Goal: Information Seeking & Learning: Learn about a topic

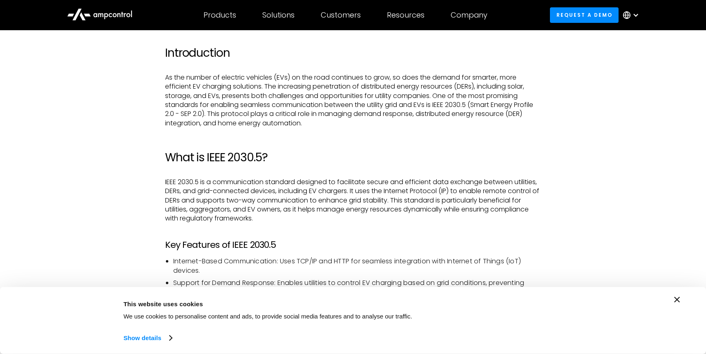
scroll to position [467, 0]
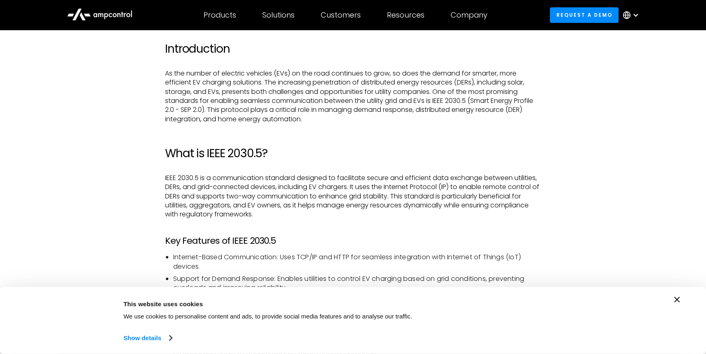
drag, startPoint x: 291, startPoint y: 74, endPoint x: 313, endPoint y: 74, distance: 22.1
click at [313, 74] on p "As the number of electric vehicles (EVs) on the road continues to grow, so does…" at bounding box center [353, 96] width 376 height 55
drag, startPoint x: 299, startPoint y: 82, endPoint x: 349, endPoint y: 82, distance: 49.8
click at [327, 82] on p "As the number of electric vehicles (EVs) on the road continues to grow, so does…" at bounding box center [353, 96] width 376 height 55
click at [374, 83] on p "As the number of electric vehicles (EVs) on the road continues to grow, so does…" at bounding box center [353, 96] width 376 height 55
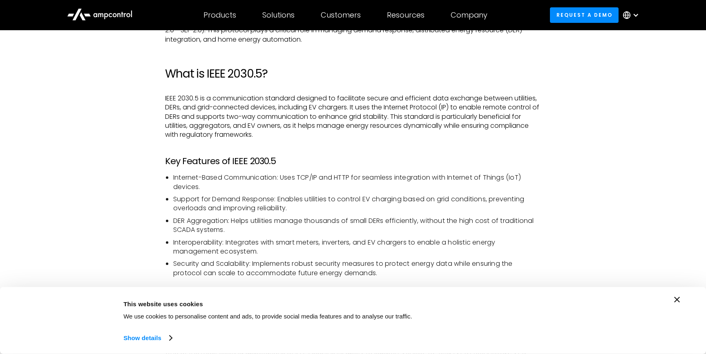
scroll to position [548, 0]
drag, startPoint x: 221, startPoint y: 94, endPoint x: 249, endPoint y: 98, distance: 28.9
click at [249, 98] on p "IEEE 2030.5 is a communication standard designed to facilitate secure and effic…" at bounding box center [353, 116] width 376 height 46
click at [267, 114] on p "IEEE 2030.5 is a communication standard designed to facilitate secure and effic…" at bounding box center [353, 116] width 376 height 46
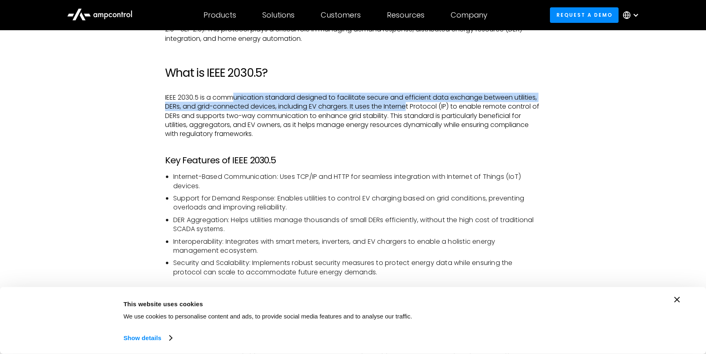
drag, startPoint x: 236, startPoint y: 96, endPoint x: 407, endPoint y: 111, distance: 172.1
click at [407, 111] on p "IEEE 2030.5 is a communication standard designed to facilitate secure and effic…" at bounding box center [353, 116] width 376 height 46
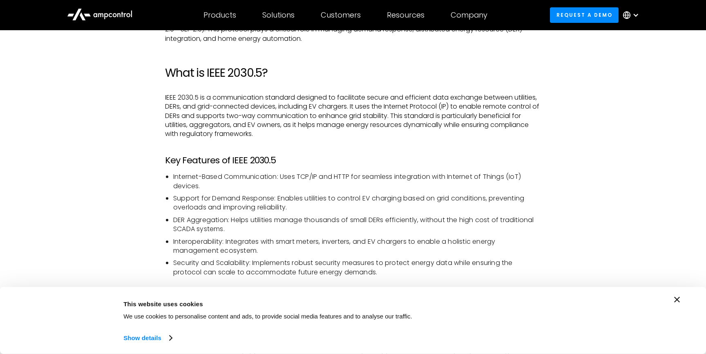
click at [398, 119] on p "IEEE 2030.5 is a communication standard designed to facilitate secure and effic…" at bounding box center [353, 116] width 376 height 46
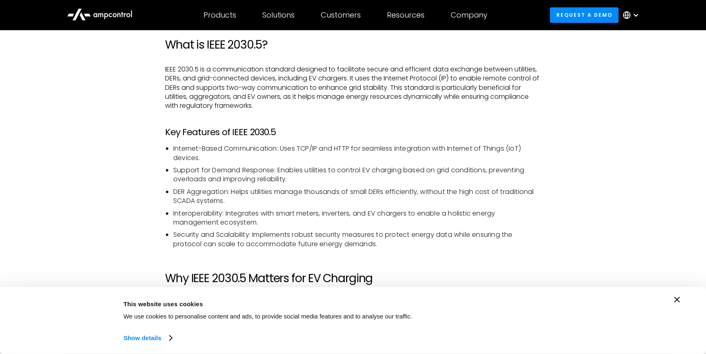
scroll to position [576, 0]
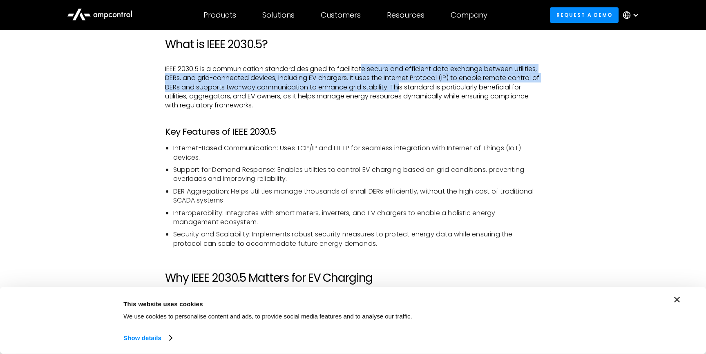
drag, startPoint x: 364, startPoint y: 70, endPoint x: 409, endPoint y: 85, distance: 47.0
click at [409, 85] on p "IEEE 2030.5 is a communication standard designed to facilitate secure and effic…" at bounding box center [353, 88] width 376 height 46
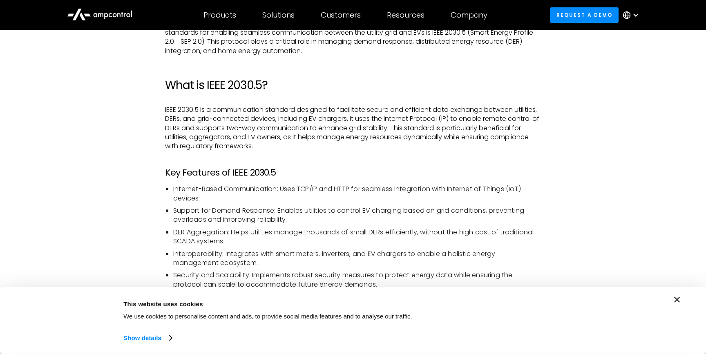
scroll to position [545, 0]
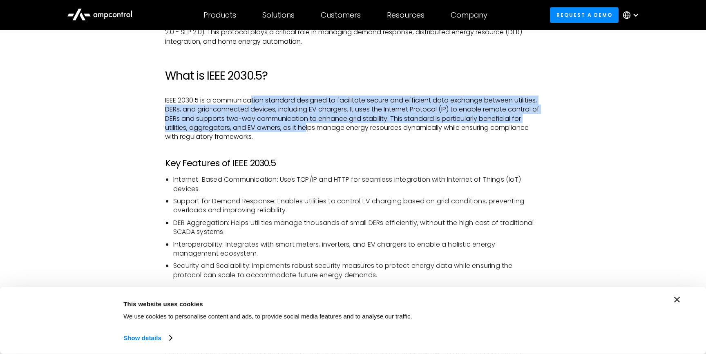
drag, startPoint x: 254, startPoint y: 102, endPoint x: 305, endPoint y: 127, distance: 57.4
click at [305, 127] on p "IEEE 2030.5 is a communication standard designed to facilitate secure and effic…" at bounding box center [353, 119] width 376 height 46
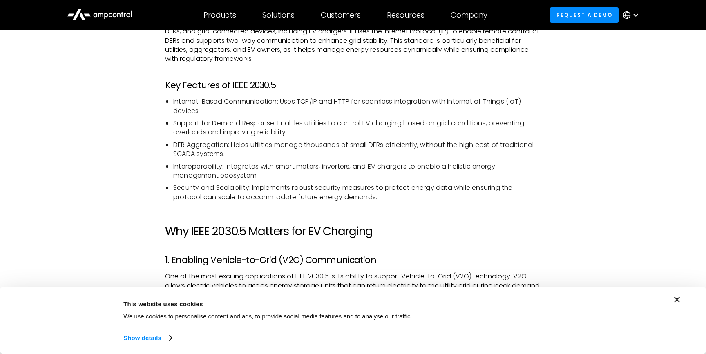
scroll to position [623, 0]
drag, startPoint x: 300, startPoint y: 99, endPoint x: 472, endPoint y: 102, distance: 171.9
click at [472, 102] on li "Internet-Based Communication: Uses TCP/IP and HTTP for seamless integration wit…" at bounding box center [356, 106] width 367 height 18
click at [340, 124] on li "Support for Demand Response: Enables utilities to control EV charging based on …" at bounding box center [356, 127] width 367 height 18
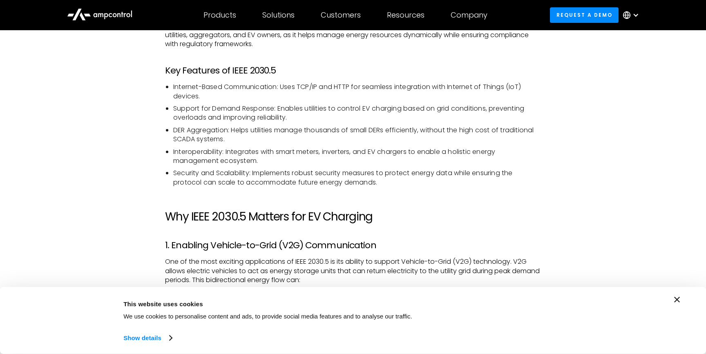
scroll to position [638, 0]
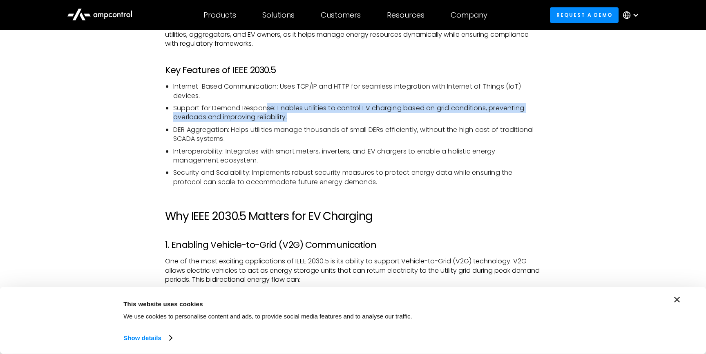
drag, startPoint x: 268, startPoint y: 109, endPoint x: 321, endPoint y: 114, distance: 52.9
click at [321, 114] on li "Support for Demand Response: Enables utilities to control EV charging based on …" at bounding box center [356, 113] width 367 height 18
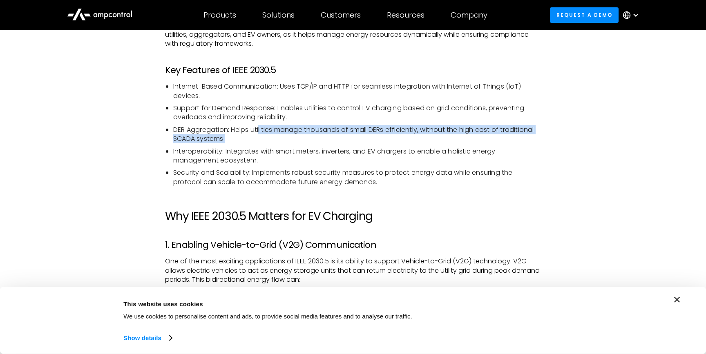
drag, startPoint x: 264, startPoint y: 133, endPoint x: 332, endPoint y: 137, distance: 67.5
click at [332, 137] on li "DER Aggregation: Helps utilities manage thousands of small DERs efficiently, wi…" at bounding box center [356, 134] width 367 height 18
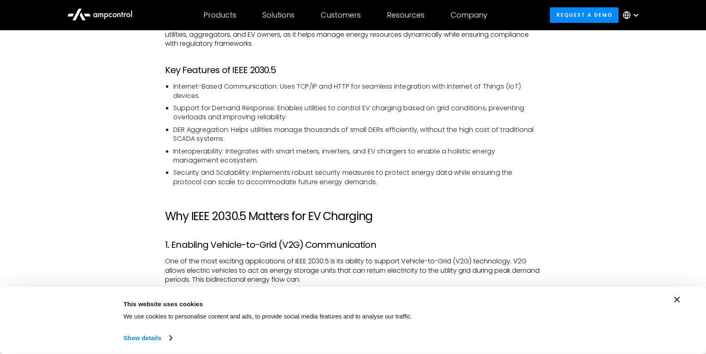
click at [315, 153] on li "Interoperability: Integrates with smart meters, inverters, and EV chargers to e…" at bounding box center [356, 156] width 367 height 18
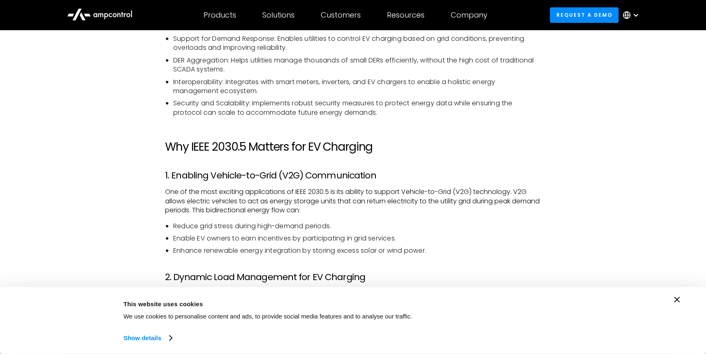
scroll to position [707, 0]
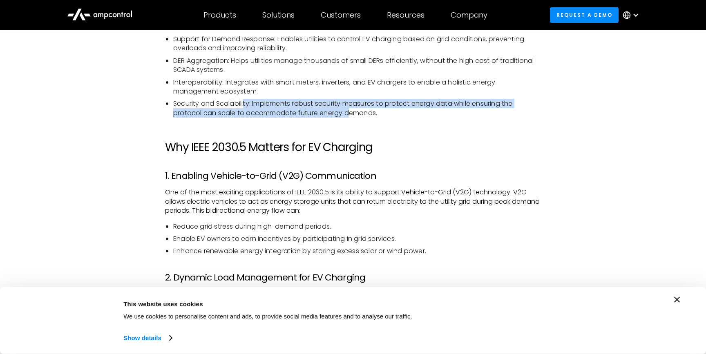
drag, startPoint x: 244, startPoint y: 105, endPoint x: 347, endPoint y: 111, distance: 103.5
click at [347, 111] on li "Security and Scalability: Implements robust security measures to protect energy…" at bounding box center [356, 108] width 367 height 18
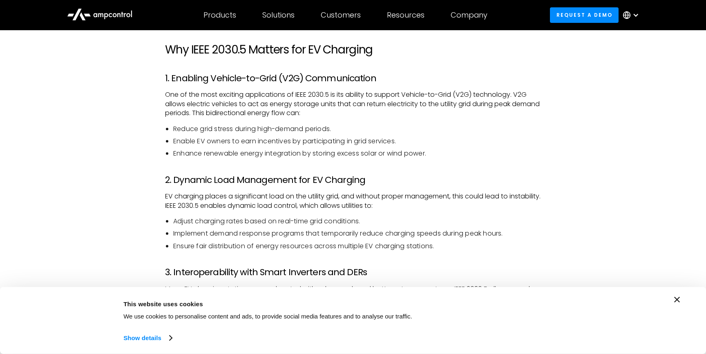
scroll to position [806, 0]
drag, startPoint x: 218, startPoint y: 96, endPoint x: 278, endPoint y: 93, distance: 60.9
click at [278, 93] on p "One of the most exciting applications of IEEE 2030.5 is its ability to support …" at bounding box center [353, 102] width 376 height 27
click at [310, 94] on p "One of the most exciting applications of IEEE 2030.5 is its ability to support …" at bounding box center [353, 102] width 376 height 27
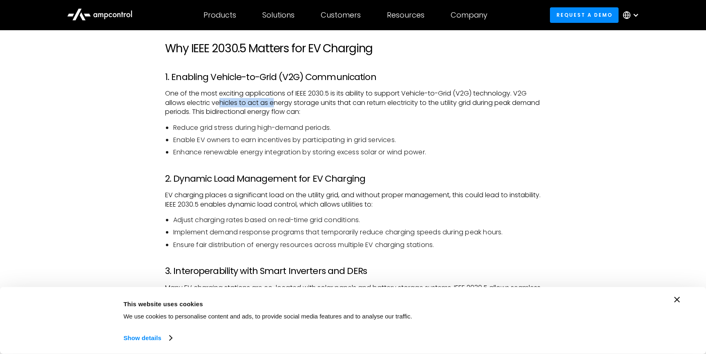
drag, startPoint x: 220, startPoint y: 105, endPoint x: 274, endPoint y: 104, distance: 54.3
click at [274, 104] on p "One of the most exciting applications of IEEE 2030.5 is its ability to support …" at bounding box center [353, 102] width 376 height 27
click at [274, 114] on p "One of the most exciting applications of IEEE 2030.5 is its ability to support …" at bounding box center [353, 102] width 376 height 27
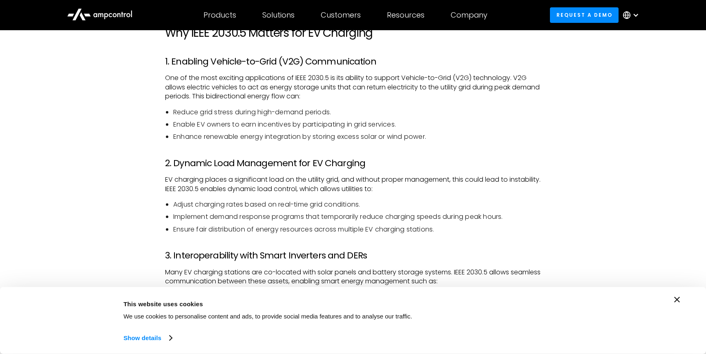
scroll to position [822, 0]
drag, startPoint x: 243, startPoint y: 126, endPoint x: 279, endPoint y: 128, distance: 36.4
click at [279, 128] on li "Enable EV owners to earn incentives by participating in grid services." at bounding box center [356, 124] width 367 height 9
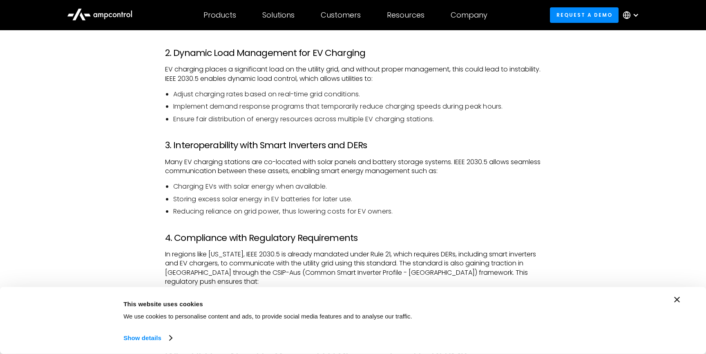
scroll to position [933, 0]
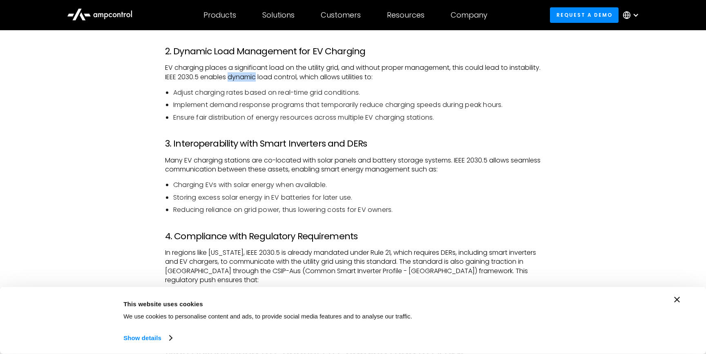
drag, startPoint x: 261, startPoint y: 79, endPoint x: 290, endPoint y: 80, distance: 29.0
click at [290, 80] on p "EV charging places a significant load on the utility grid, and without proper m…" at bounding box center [353, 72] width 376 height 18
click at [294, 86] on div "Introduction As the number of electric vehicles (EVs) on the road continues to …" at bounding box center [353, 345] width 376 height 1539
drag, startPoint x: 246, startPoint y: 96, endPoint x: 278, endPoint y: 100, distance: 32.2
click at [278, 100] on ul "Adjust charging rates based on real-time grid conditions. Implement demand resp…" at bounding box center [353, 105] width 376 height 34
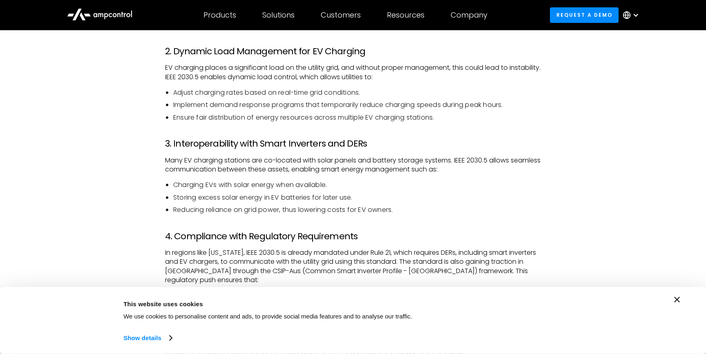
click at [295, 108] on li "Implement demand response programs that temporarily reduce charging speeds duri…" at bounding box center [356, 104] width 367 height 9
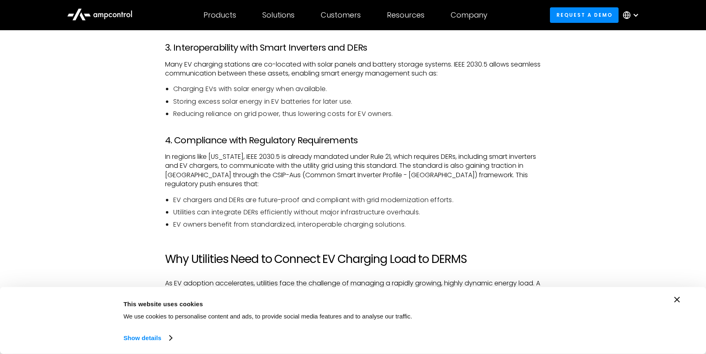
scroll to position [1029, 0]
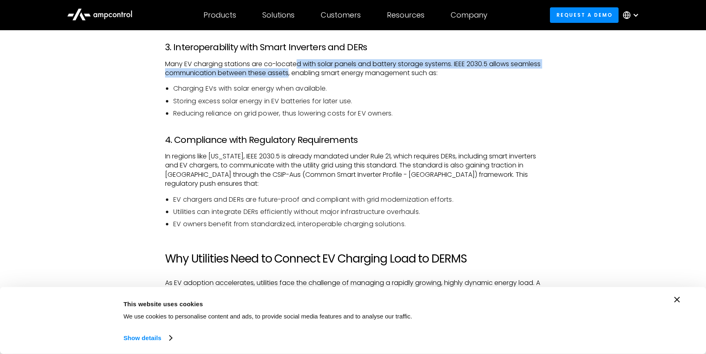
drag, startPoint x: 297, startPoint y: 67, endPoint x: 329, endPoint y: 74, distance: 33.1
click at [322, 73] on p "Many EV charging stations are co-located with solar panels and battery storage …" at bounding box center [353, 69] width 376 height 18
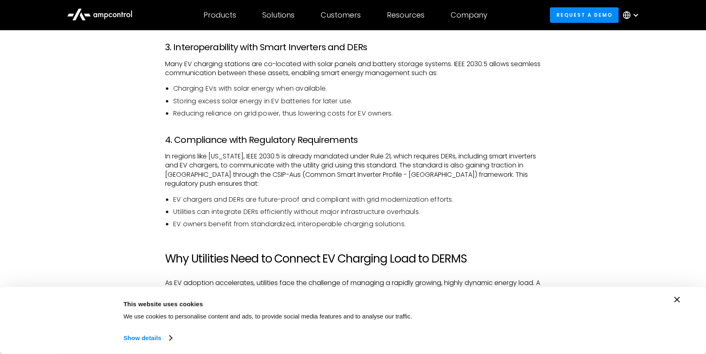
click at [323, 88] on li "Charging EVs with solar energy when available." at bounding box center [356, 88] width 367 height 9
drag, startPoint x: 272, startPoint y: 99, endPoint x: 294, endPoint y: 100, distance: 22.1
click at [294, 100] on li "Storing excess solar energy in EV batteries for later use." at bounding box center [356, 101] width 367 height 9
click at [292, 120] on div "Introduction As the number of electric vehicles (EVs) on the road continues to …" at bounding box center [353, 249] width 376 height 1539
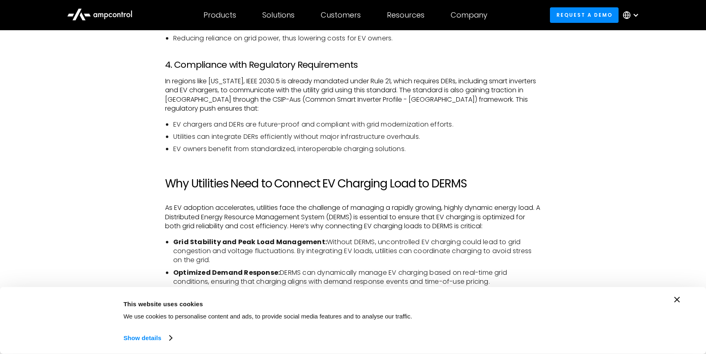
scroll to position [1108, 0]
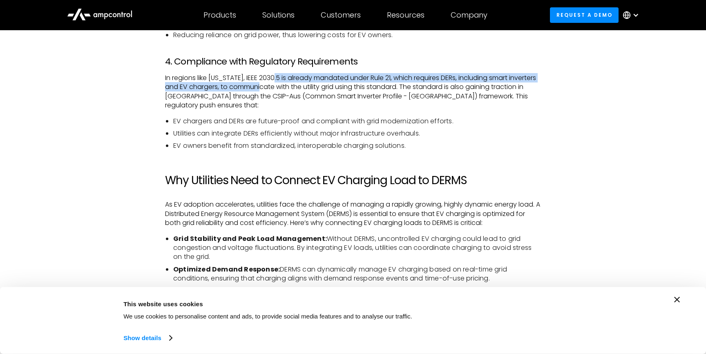
drag, startPoint x: 273, startPoint y: 79, endPoint x: 292, endPoint y: 88, distance: 20.8
click at [292, 88] on p "In regions like [US_STATE], IEEE 2030.5 is already mandated under Rule 21, whic…" at bounding box center [353, 91] width 376 height 37
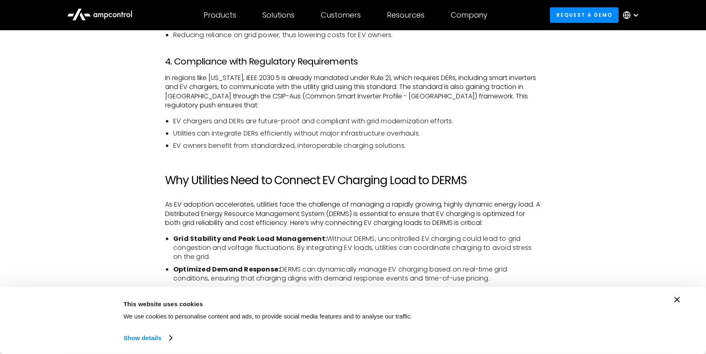
click at [358, 95] on p "In regions like [US_STATE], IEEE 2030.5 is already mandated under Rule 21, whic…" at bounding box center [353, 91] width 376 height 37
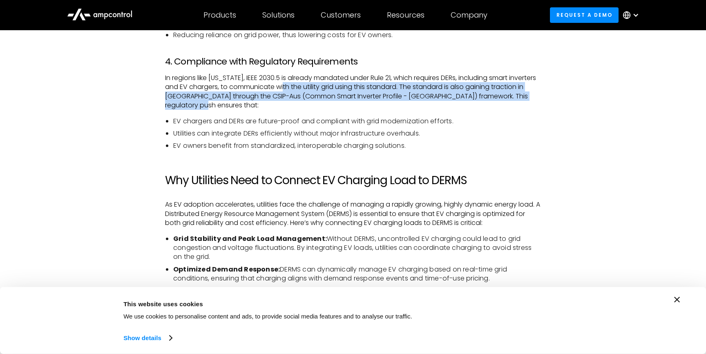
drag, startPoint x: 315, startPoint y: 88, endPoint x: 385, endPoint y: 106, distance: 72.4
click at [385, 106] on p "In regions like [US_STATE], IEEE 2030.5 is already mandated under Rule 21, whic…" at bounding box center [353, 91] width 376 height 37
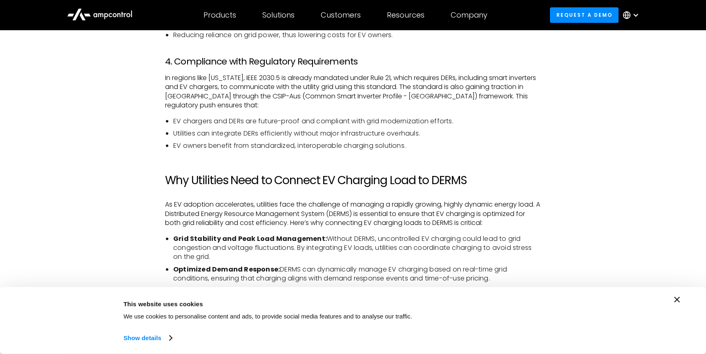
click at [361, 114] on div "Introduction As the number of electric vehicles (EVs) on the road continues to …" at bounding box center [353, 170] width 376 height 1539
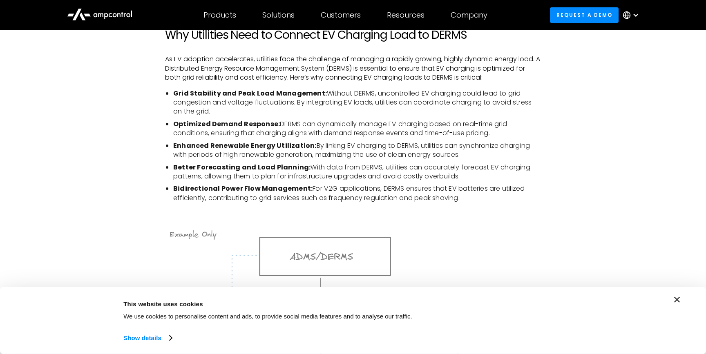
scroll to position [1244, 0]
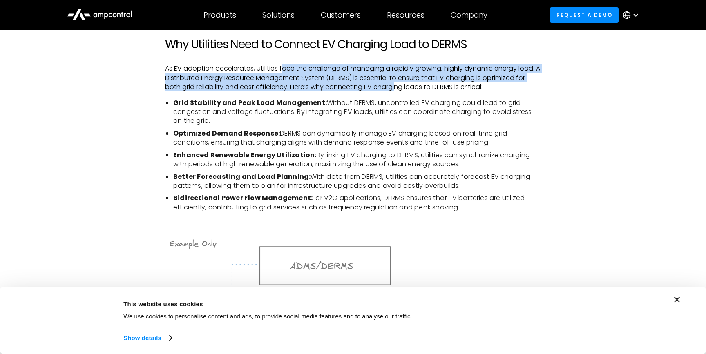
drag, startPoint x: 283, startPoint y: 68, endPoint x: 398, endPoint y: 83, distance: 115.4
click at [398, 83] on p "As EV adoption accelerates, utilities face the challenge of managing a rapidly …" at bounding box center [353, 77] width 376 height 27
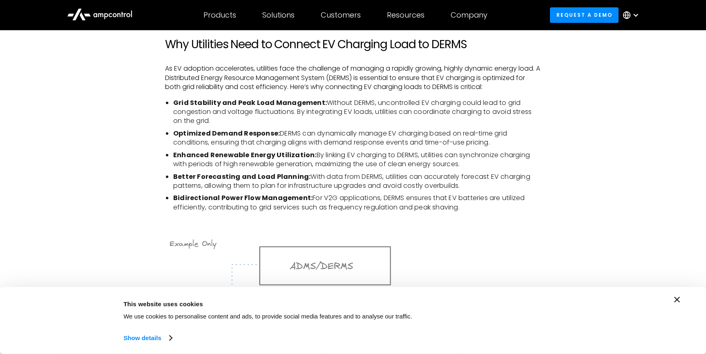
click at [372, 99] on li "Grid Stability and Peak Load Management: Without DERMS, uncontrolled EV chargin…" at bounding box center [356, 111] width 367 height 27
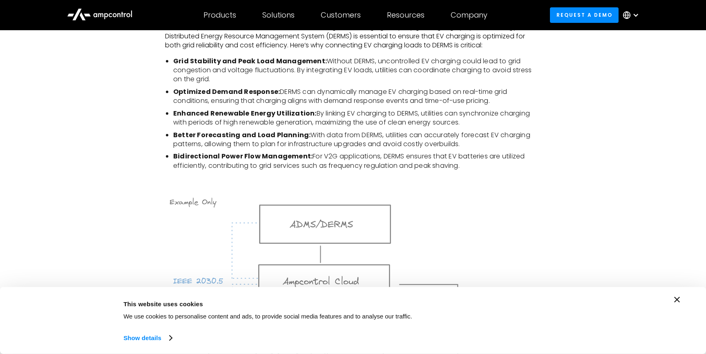
scroll to position [1281, 0]
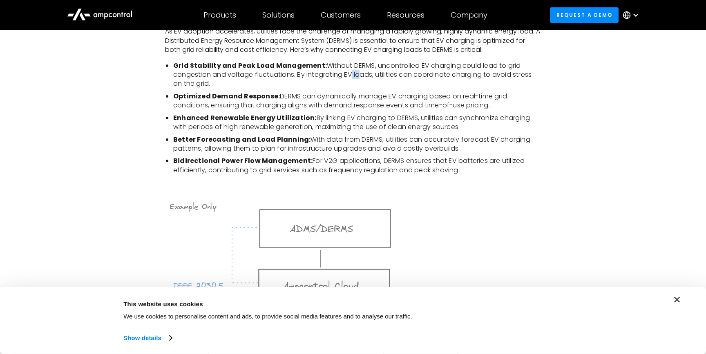
drag, startPoint x: 351, startPoint y: 73, endPoint x: 361, endPoint y: 73, distance: 10.2
click at [361, 73] on li "Grid Stability and Peak Load Management: Without DERMS, uncontrolled EV chargin…" at bounding box center [356, 74] width 367 height 27
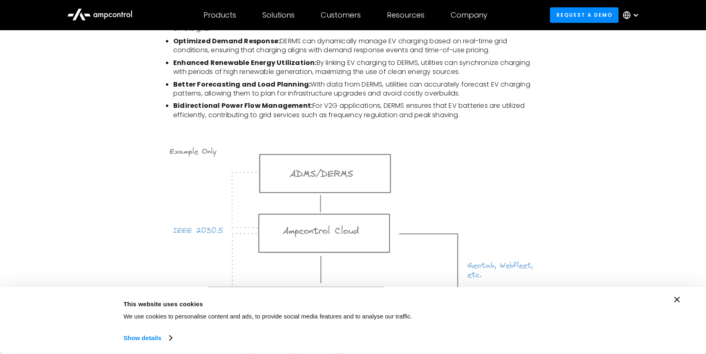
scroll to position [1338, 0]
drag, startPoint x: 346, startPoint y: 85, endPoint x: 446, endPoint y: 85, distance: 99.6
click at [445, 85] on li "Better Forecasting and Load Planning: With data from DERMS, utilities can accur…" at bounding box center [356, 87] width 367 height 18
click at [438, 98] on ul "Grid Stability and Peak Load Management: Without DERMS, uncontrolled EV chargin…" at bounding box center [353, 61] width 376 height 114
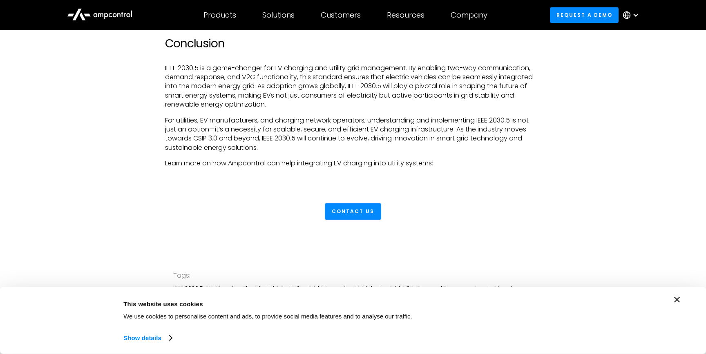
scroll to position [1869, 0]
